Goal: Navigation & Orientation: Find specific page/section

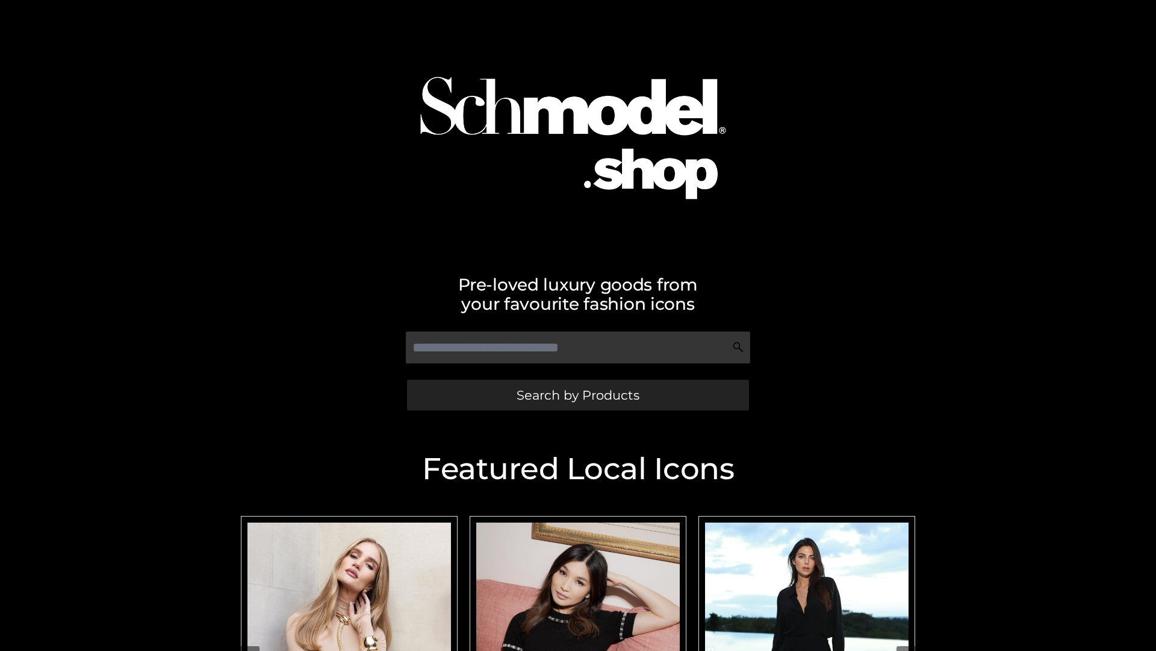
click at [578, 395] on span "Search by Products" at bounding box center [578, 395] width 123 height 13
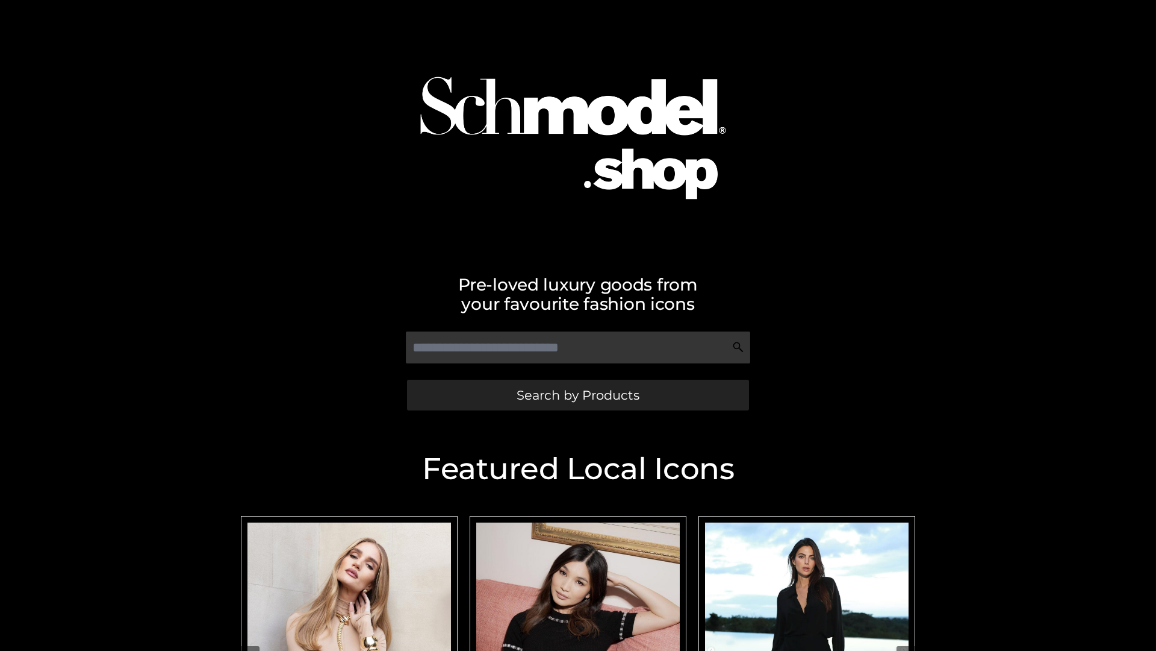
click at [578, 395] on span "Search by Products" at bounding box center [578, 395] width 123 height 13
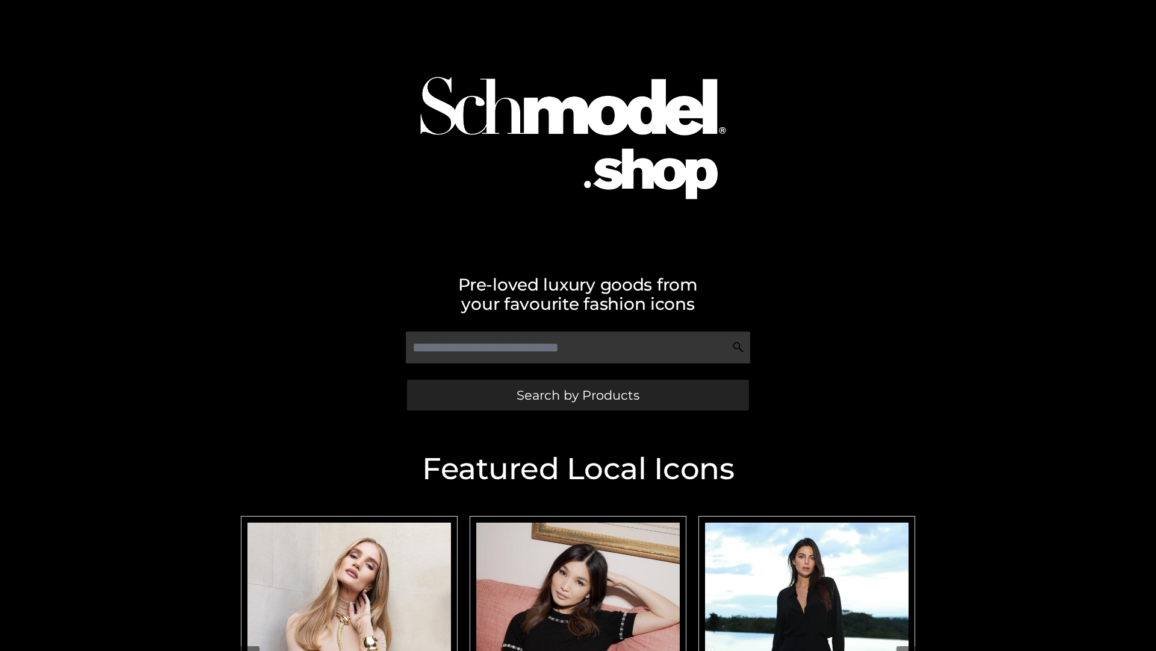
click at [578, 395] on span "Search by Products" at bounding box center [578, 395] width 123 height 13
